Goal: Find specific page/section: Find specific page/section

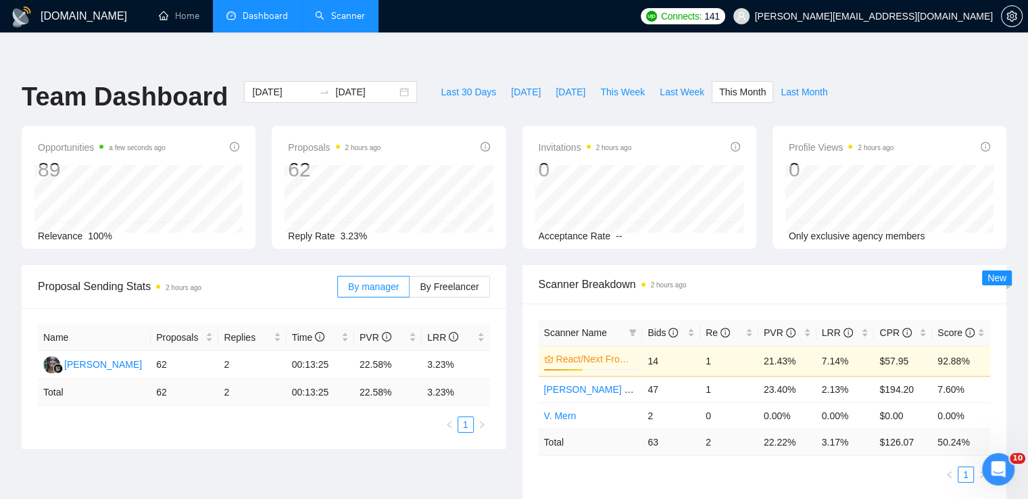
click at [339, 16] on link "Scanner" at bounding box center [340, 15] width 50 height 11
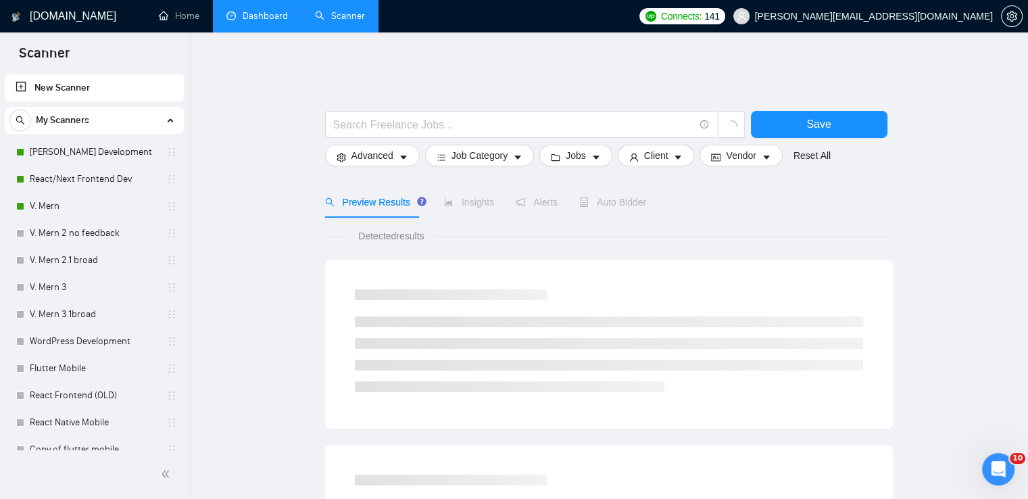
click at [275, 13] on link "Dashboard" at bounding box center [257, 15] width 62 height 11
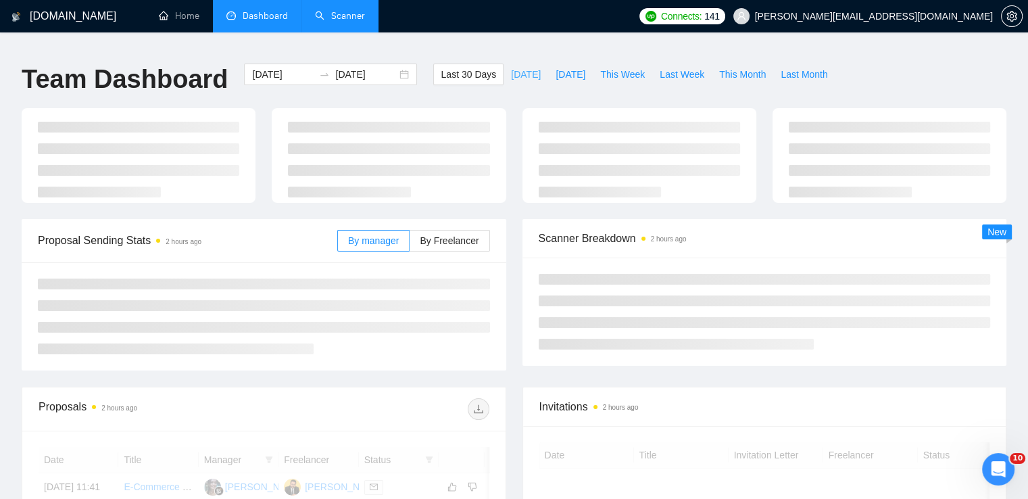
click at [519, 67] on span "[DATE]" at bounding box center [526, 74] width 30 height 15
type input "[DATE]"
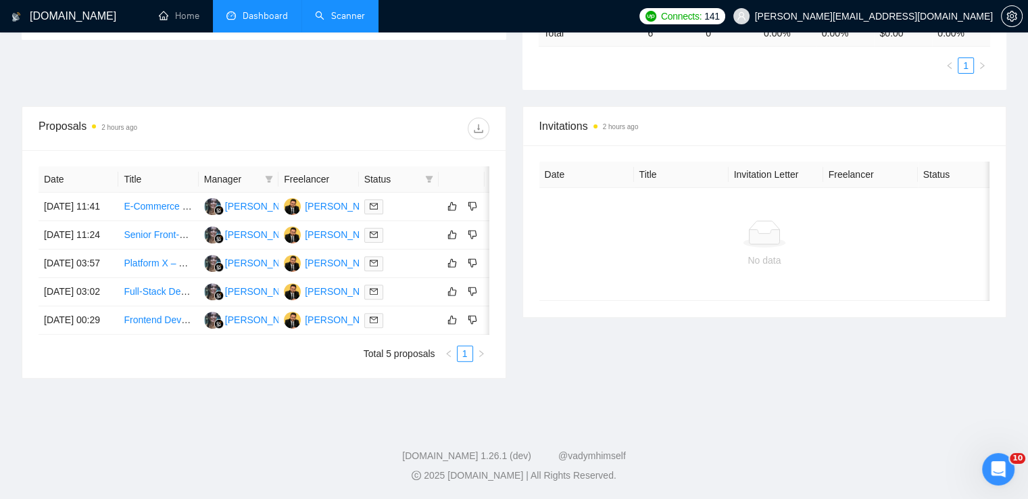
scroll to position [203, 0]
